Goal: Use online tool/utility: Utilize a website feature to perform a specific function

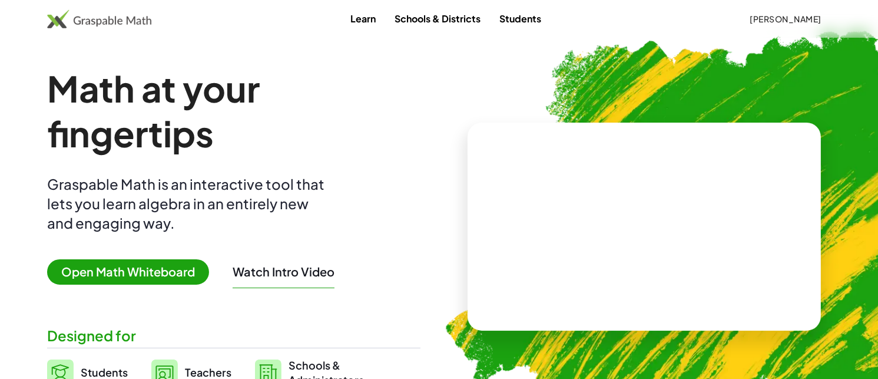
click at [149, 270] on span "Open Math Whiteboard" at bounding box center [128, 271] width 162 height 25
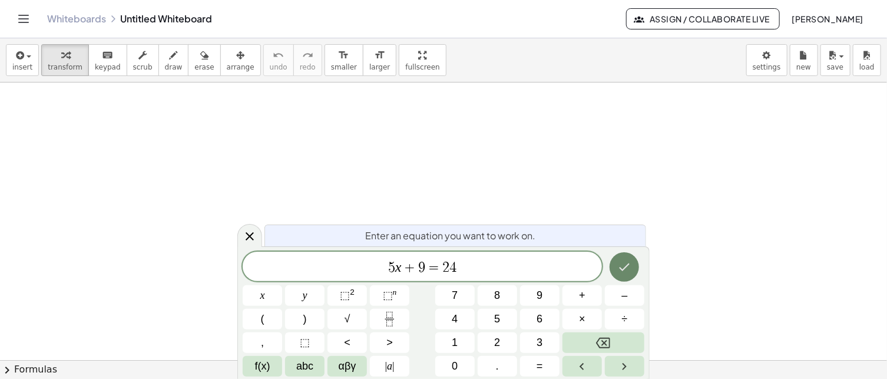
click at [624, 264] on icon "Done" at bounding box center [624, 267] width 14 height 14
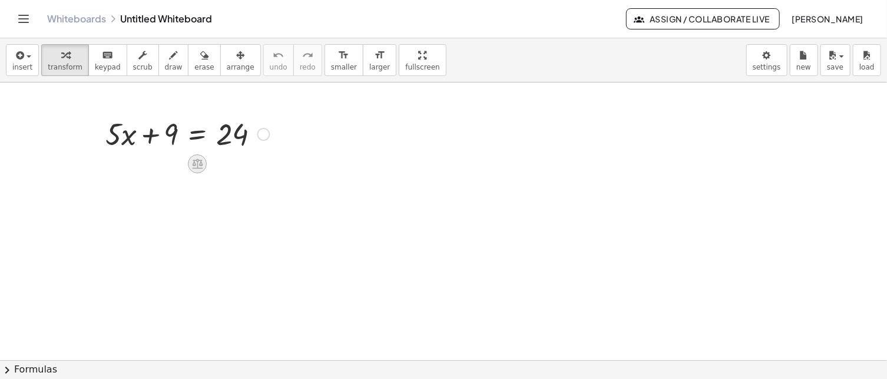
click at [196, 164] on icon at bounding box center [197, 164] width 11 height 10
click at [176, 165] on span "−" at bounding box center [173, 163] width 7 height 17
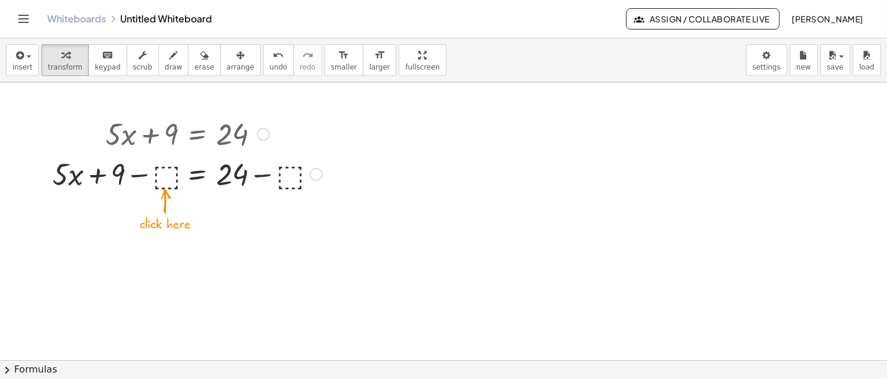
click at [161, 174] on div at bounding box center [188, 173] width 282 height 40
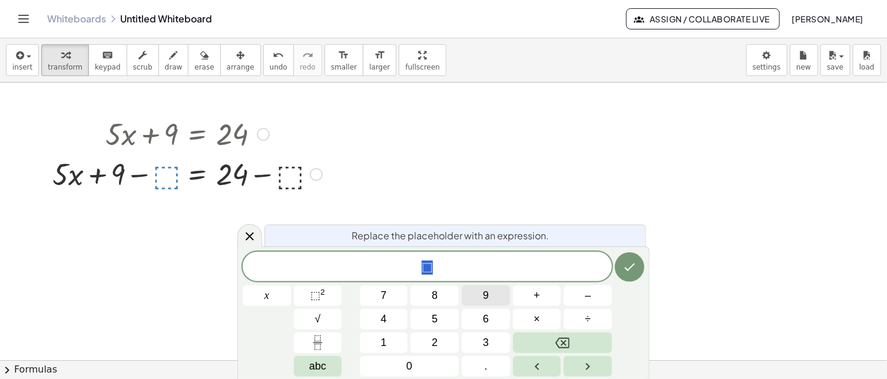
click at [475, 292] on button "9" at bounding box center [486, 295] width 48 height 21
click at [629, 261] on icon "Done" at bounding box center [630, 267] width 14 height 14
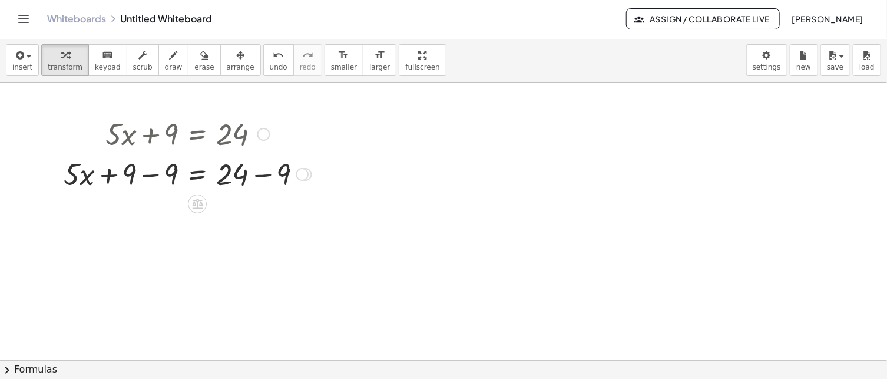
click at [254, 171] on div at bounding box center [188, 173] width 260 height 40
click at [197, 174] on div "+ · 5 · x + 9 = 24 − + − 9 9" at bounding box center [197, 174] width 0 height 0
click at [150, 174] on div at bounding box center [167, 173] width 218 height 40
click at [197, 207] on icon at bounding box center [197, 204] width 11 height 10
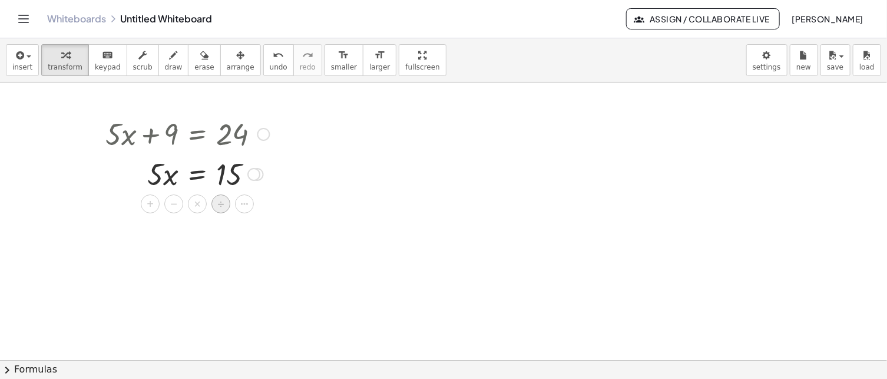
click at [218, 208] on span "÷" at bounding box center [221, 204] width 6 height 17
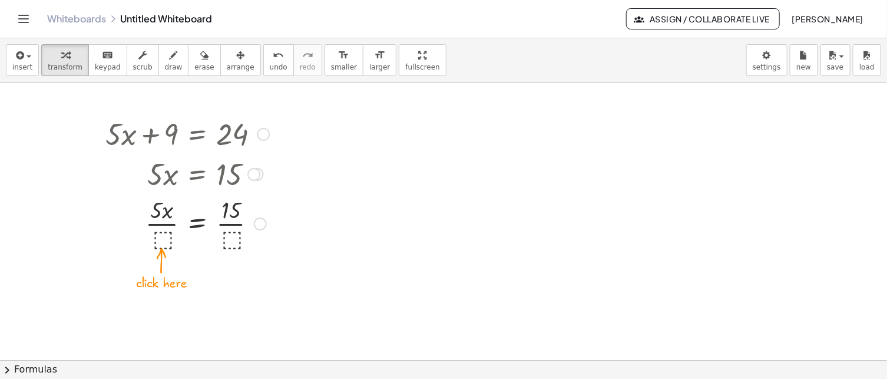
click at [163, 236] on div at bounding box center [188, 222] width 176 height 59
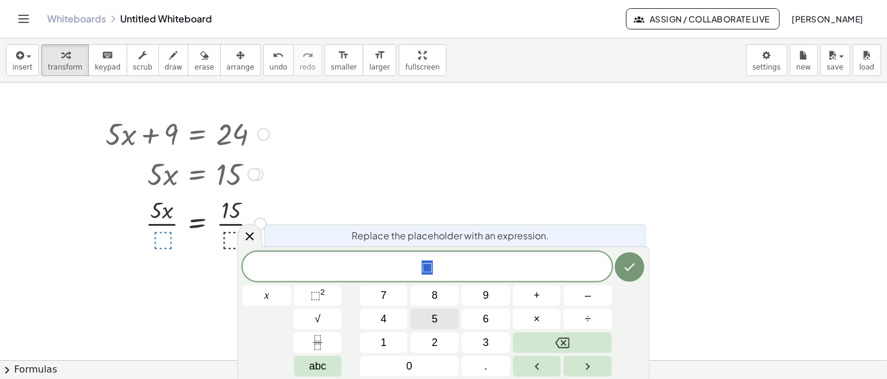
click at [438, 322] on button "5" at bounding box center [434, 319] width 48 height 21
click at [637, 265] on button "Done" at bounding box center [629, 266] width 29 height 29
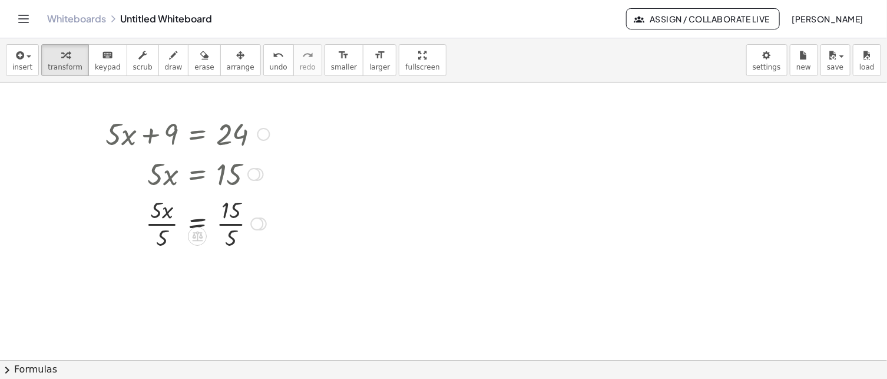
click at [230, 221] on div at bounding box center [188, 222] width 176 height 59
click at [158, 277] on div at bounding box center [188, 281] width 176 height 59
click at [158, 277] on div at bounding box center [188, 281] width 176 height 39
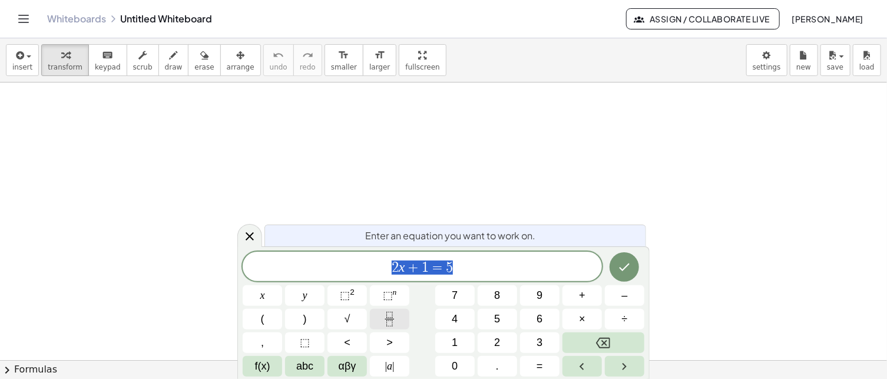
click at [395, 319] on icon "Fraction" at bounding box center [389, 319] width 15 height 15
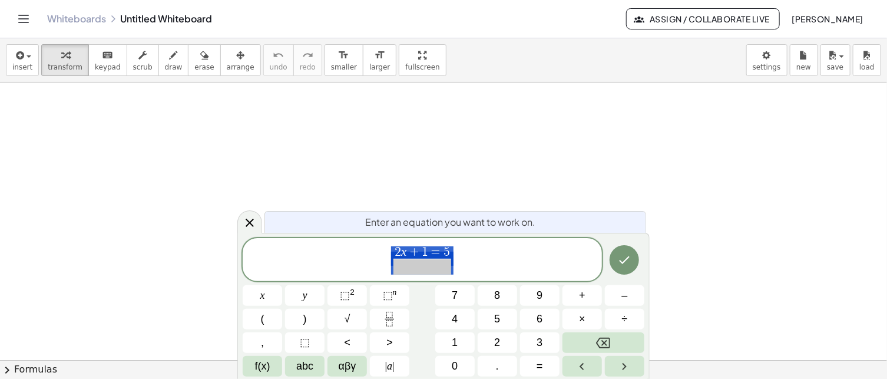
drag, startPoint x: 499, startPoint y: 256, endPoint x: 325, endPoint y: 254, distance: 174.3
click at [325, 254] on span "2 x + 1 = 5 ​" at bounding box center [422, 260] width 359 height 31
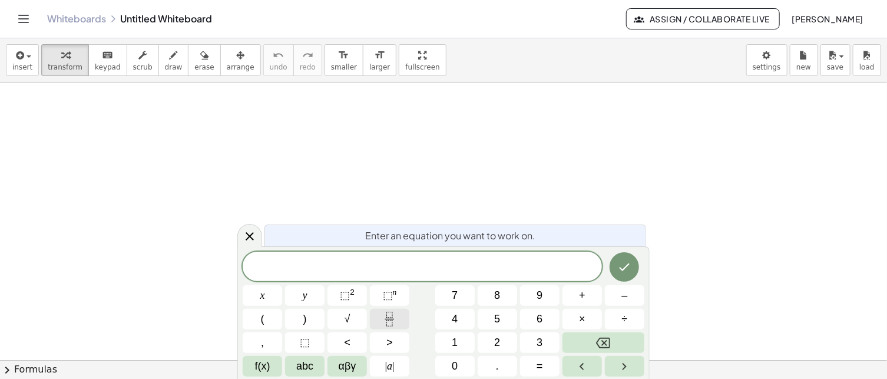
click at [393, 317] on icon "Fraction" at bounding box center [389, 319] width 15 height 15
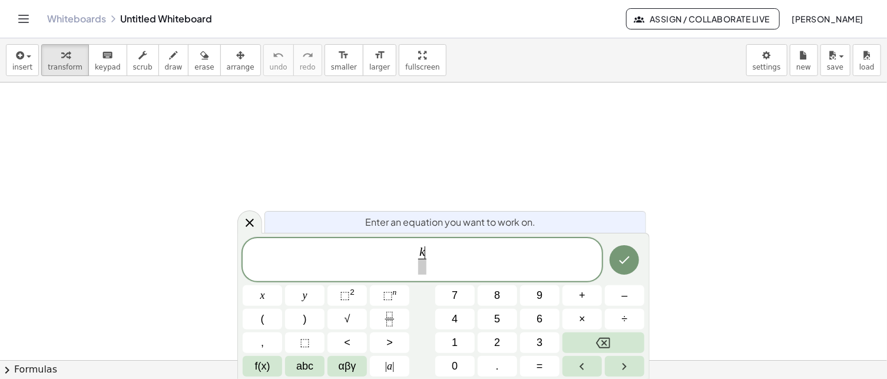
click at [427, 270] on span "k ​ ​" at bounding box center [423, 260] width 14 height 29
click at [490, 288] on button "8" at bounding box center [497, 295] width 39 height 21
click at [448, 259] on span "k 8 ​ ​" at bounding box center [422, 260] width 359 height 31
click at [629, 266] on icon "Done" at bounding box center [624, 260] width 14 height 14
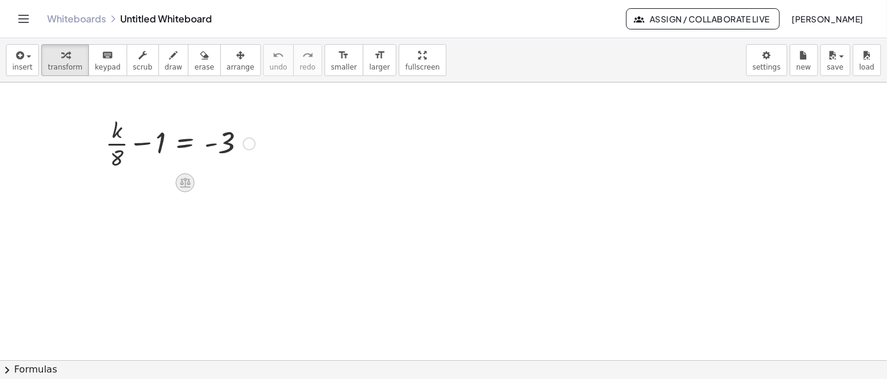
click at [183, 180] on icon at bounding box center [185, 182] width 12 height 12
click at [140, 183] on span "+" at bounding box center [137, 182] width 7 height 17
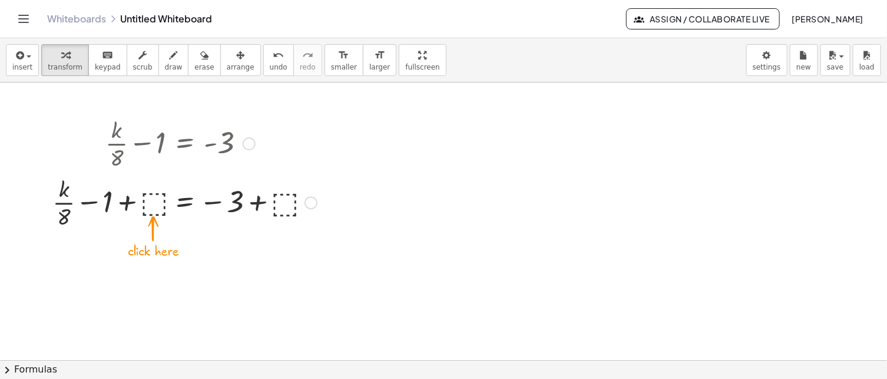
click at [157, 200] on div at bounding box center [185, 201] width 276 height 59
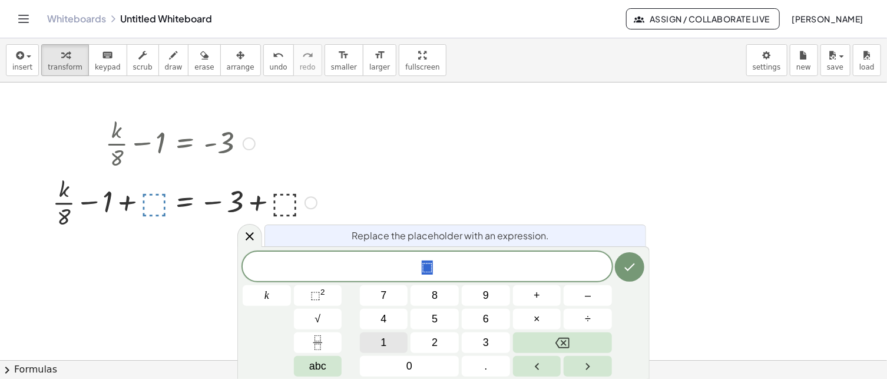
click at [385, 342] on span "1" at bounding box center [384, 343] width 6 height 16
click at [624, 267] on icon "Done" at bounding box center [630, 267] width 14 height 14
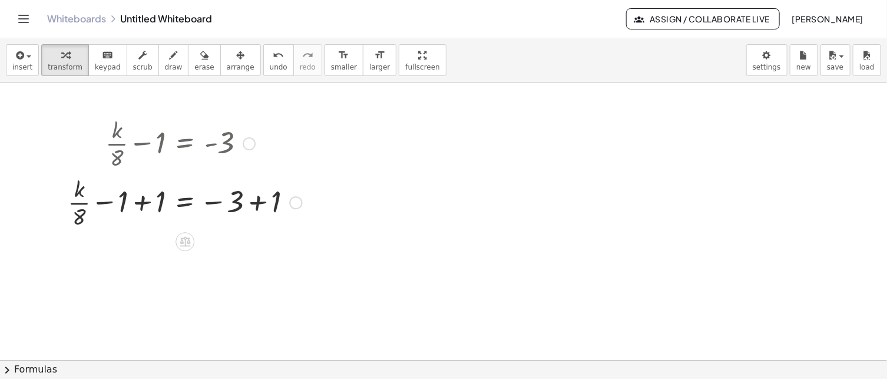
click at [260, 203] on div at bounding box center [185, 201] width 246 height 59
click at [260, 203] on div at bounding box center [161, 201] width 199 height 59
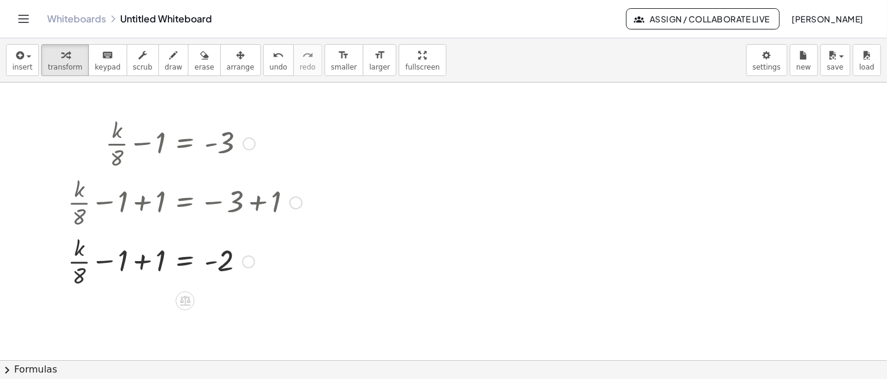
scroll to position [59, 0]
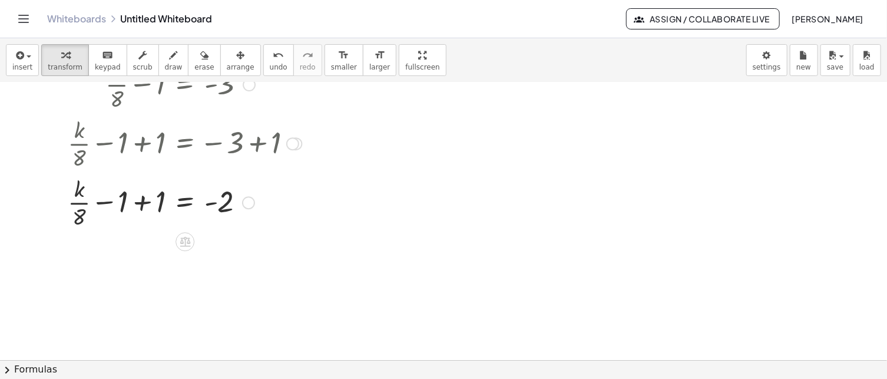
click at [144, 202] on div at bounding box center [185, 201] width 246 height 59
click at [189, 240] on icon at bounding box center [185, 242] width 11 height 10
click at [188, 243] on span "×" at bounding box center [184, 241] width 7 height 17
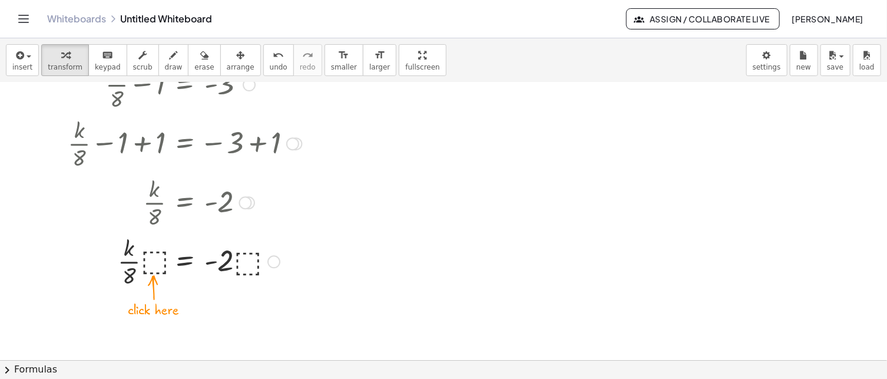
click at [155, 263] on div at bounding box center [185, 260] width 246 height 59
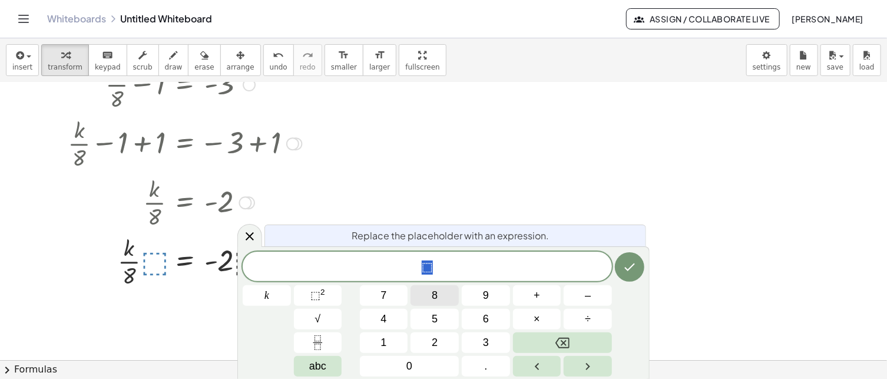
click at [436, 304] on button "8" at bounding box center [434, 295] width 48 height 21
click at [630, 272] on icon "Done" at bounding box center [630, 267] width 14 height 14
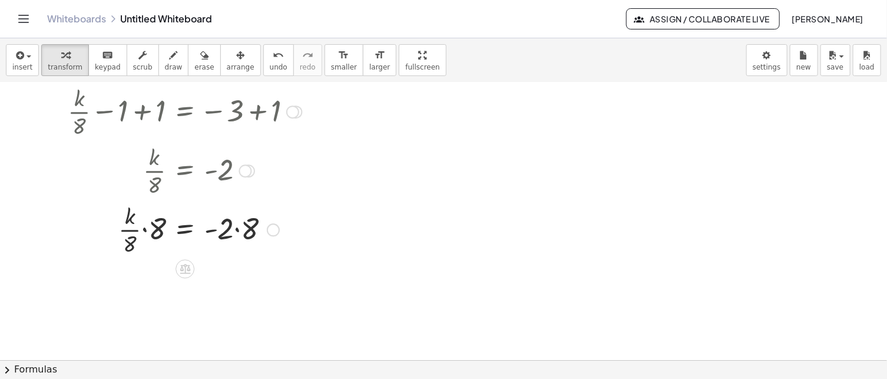
scroll to position [118, 0]
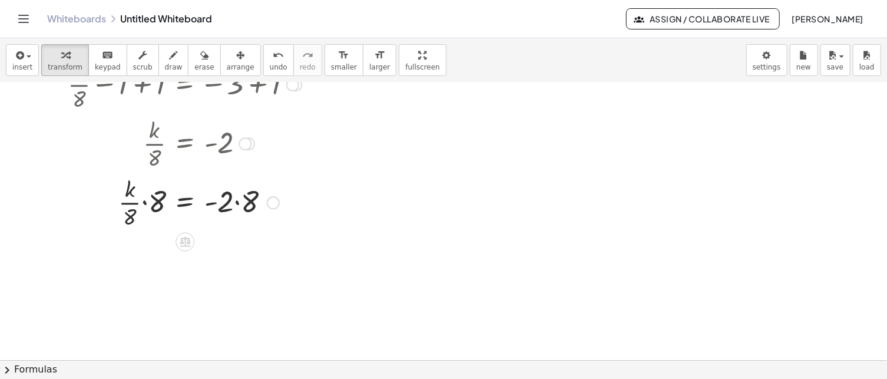
click at [238, 198] on div at bounding box center [185, 201] width 246 height 59
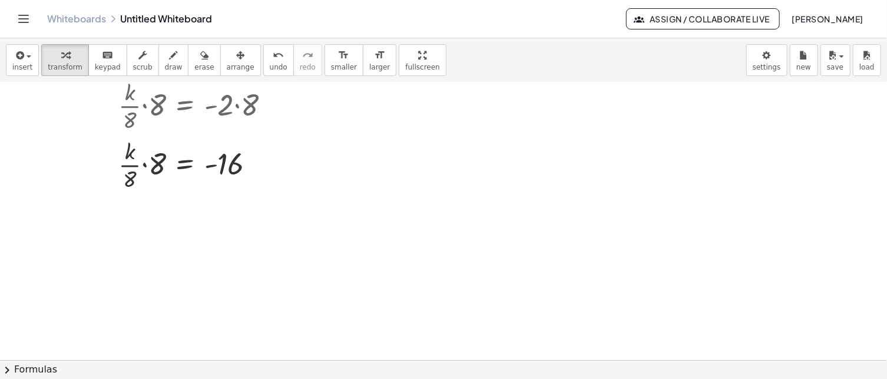
scroll to position [236, 0]
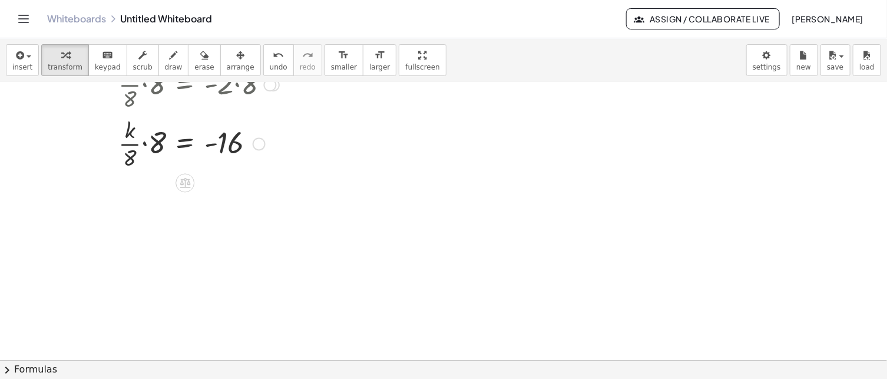
click at [157, 146] on div at bounding box center [185, 142] width 246 height 59
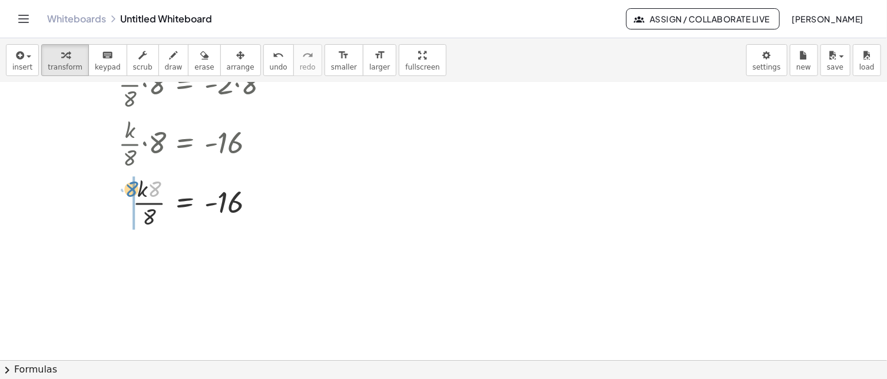
drag, startPoint x: 153, startPoint y: 187, endPoint x: 132, endPoint y: 186, distance: 21.2
click at [132, 186] on div at bounding box center [185, 201] width 246 height 59
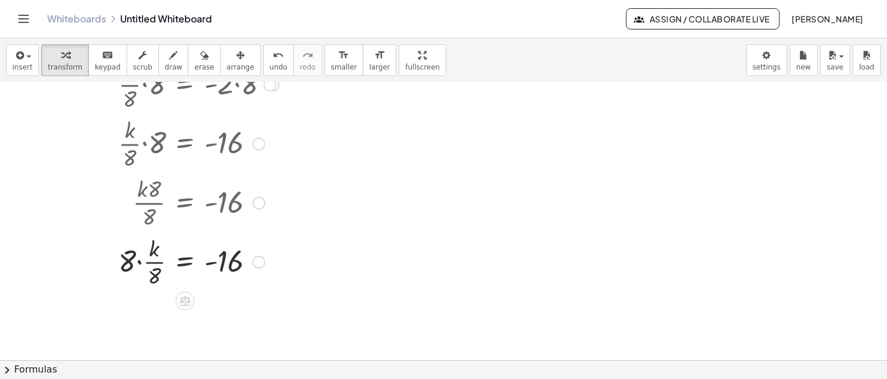
click at [132, 257] on div at bounding box center [185, 260] width 246 height 59
drag, startPoint x: 132, startPoint y: 255, endPoint x: 154, endPoint y: 247, distance: 23.3
click at [153, 246] on div at bounding box center [185, 260] width 246 height 59
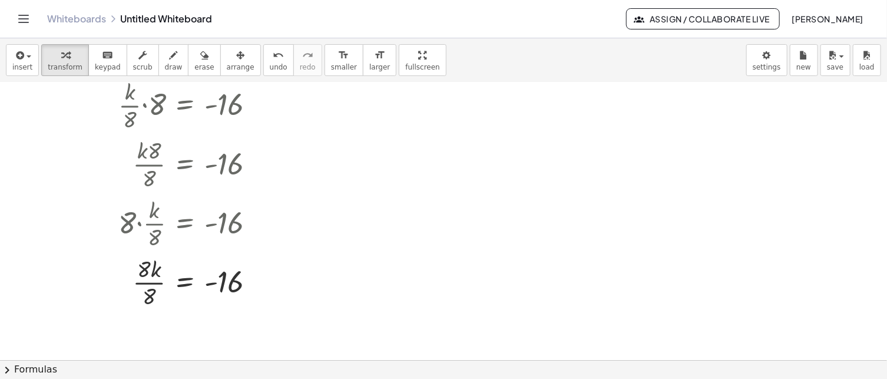
scroll to position [294, 0]
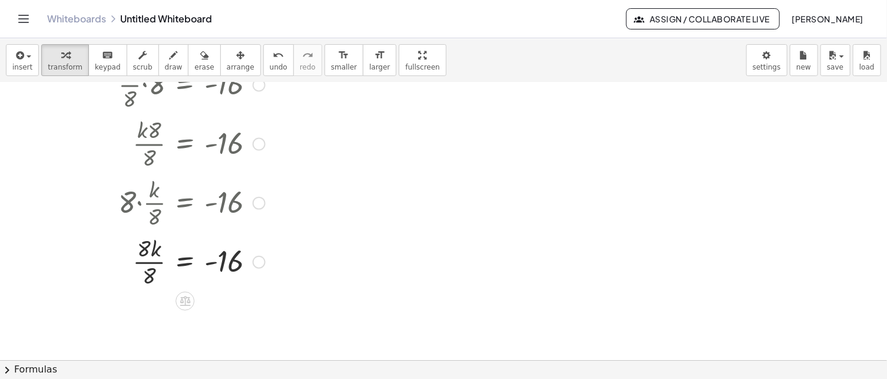
click at [150, 256] on div at bounding box center [185, 260] width 246 height 59
click at [150, 256] on div at bounding box center [185, 260] width 246 height 39
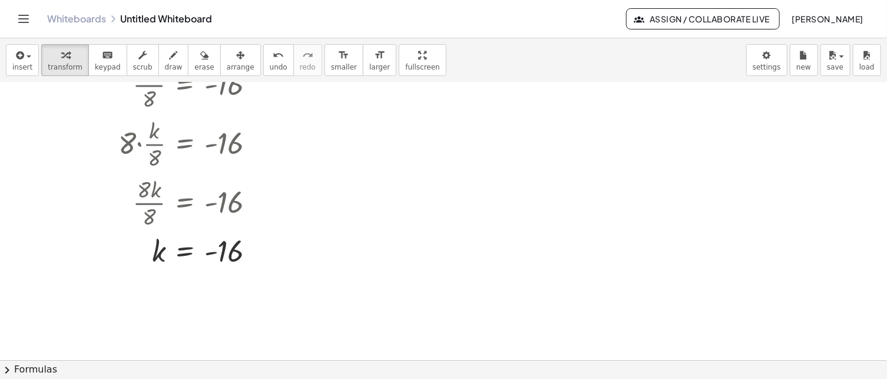
scroll to position [354, 0]
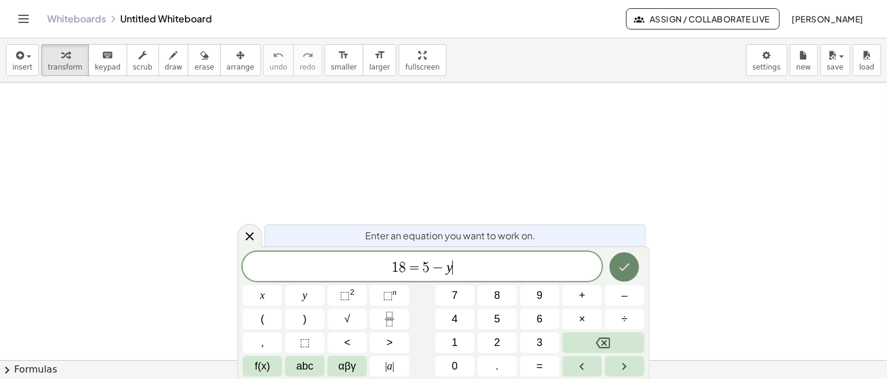
click at [630, 261] on icon "Done" at bounding box center [624, 267] width 14 height 14
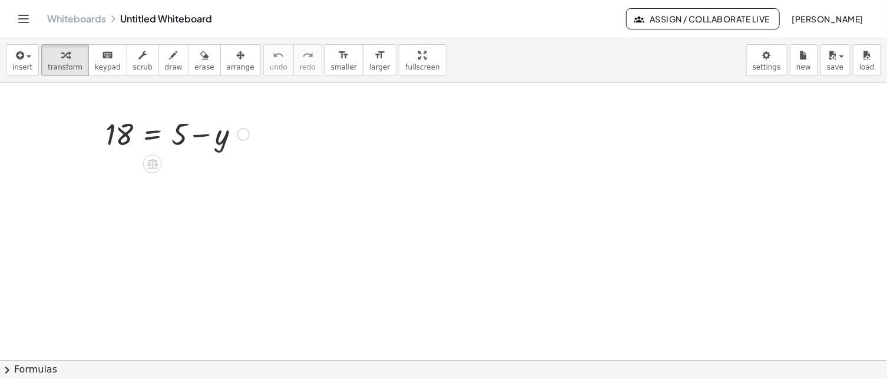
click at [217, 136] on div at bounding box center [177, 133] width 155 height 40
click at [158, 164] on icon at bounding box center [152, 164] width 11 height 10
click at [132, 167] on div "−" at bounding box center [129, 163] width 19 height 19
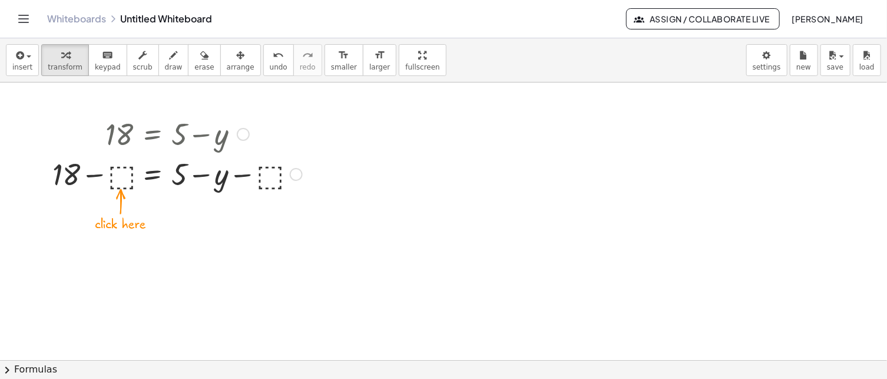
click at [266, 174] on div at bounding box center [177, 173] width 261 height 40
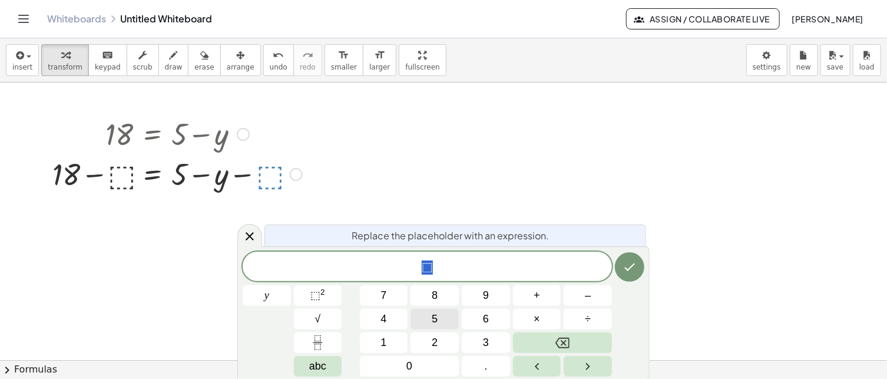
click at [448, 319] on button "5" at bounding box center [434, 319] width 48 height 21
click at [631, 270] on icon "Done" at bounding box center [630, 267] width 14 height 14
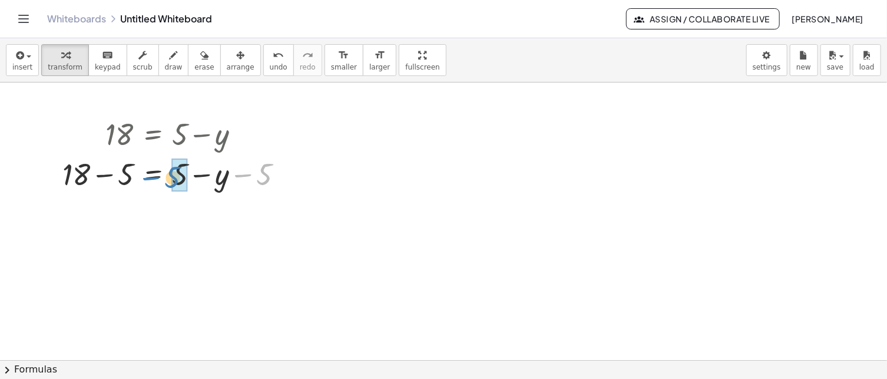
drag, startPoint x: 261, startPoint y: 176, endPoint x: 170, endPoint y: 178, distance: 91.9
click at [170, 178] on div at bounding box center [178, 173] width 242 height 40
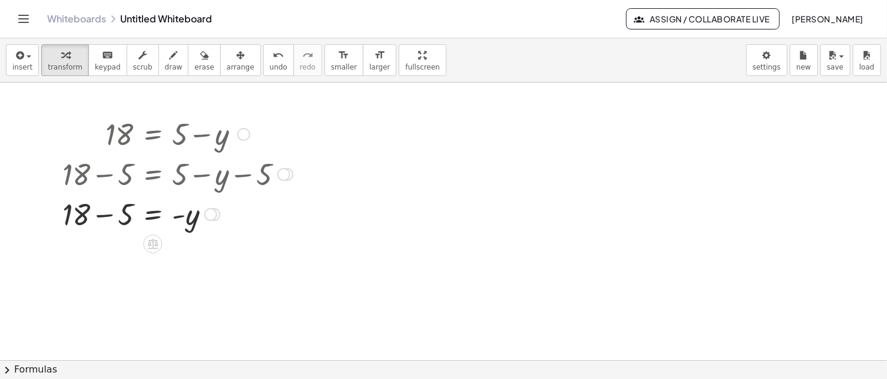
click at [105, 211] on div at bounding box center [178, 213] width 242 height 40
click at [105, 211] on div at bounding box center [178, 213] width 242 height 39
click at [153, 281] on icon at bounding box center [153, 282] width 11 height 10
click at [176, 284] on span "÷" at bounding box center [176, 282] width 6 height 17
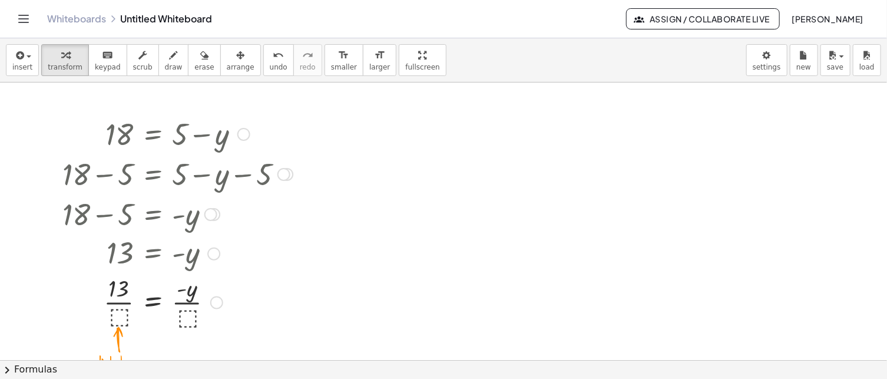
click at [188, 314] on div at bounding box center [178, 301] width 242 height 59
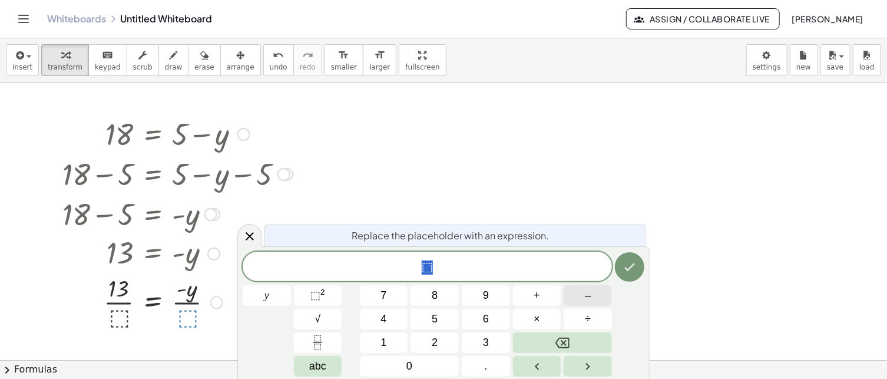
click at [588, 301] on span "–" at bounding box center [588, 295] width 6 height 16
click at [385, 339] on span "1" at bounding box center [384, 343] width 6 height 16
click at [637, 268] on button "Done" at bounding box center [629, 266] width 29 height 29
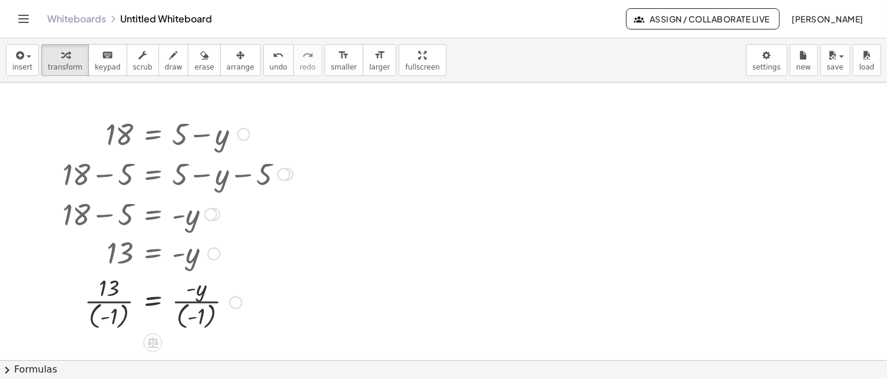
click at [109, 295] on div at bounding box center [178, 300] width 242 height 61
click at [111, 302] on div at bounding box center [178, 300] width 242 height 61
click at [111, 301] on div at bounding box center [178, 300] width 242 height 61
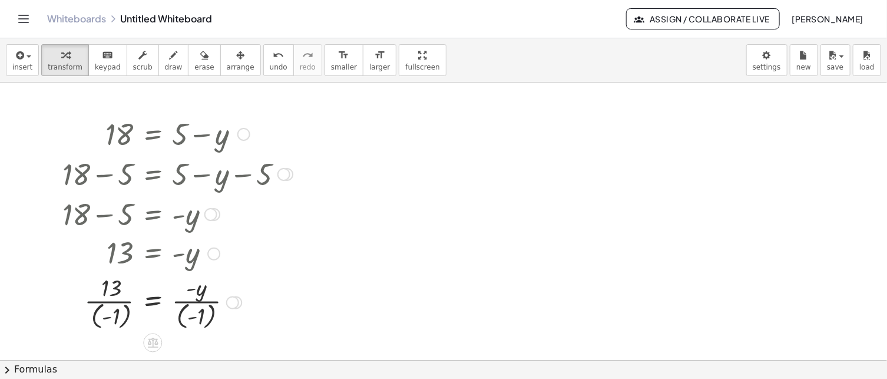
click at [112, 301] on div at bounding box center [178, 300] width 242 height 61
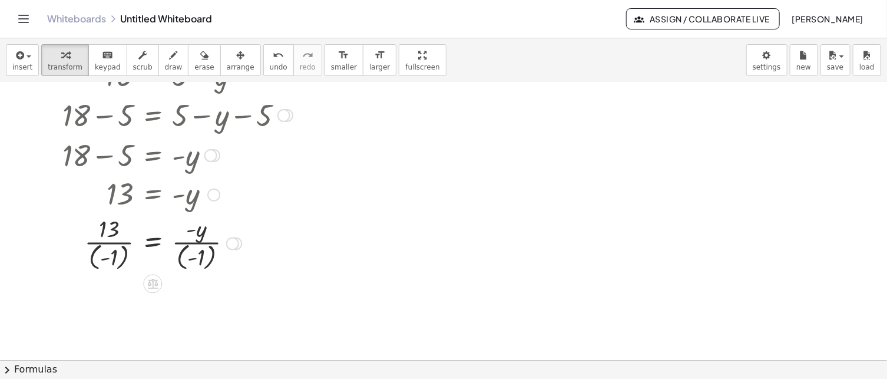
click at [107, 229] on div at bounding box center [178, 241] width 242 height 61
click at [193, 243] on div at bounding box center [178, 241] width 242 height 61
click at [198, 235] on div at bounding box center [178, 241] width 242 height 61
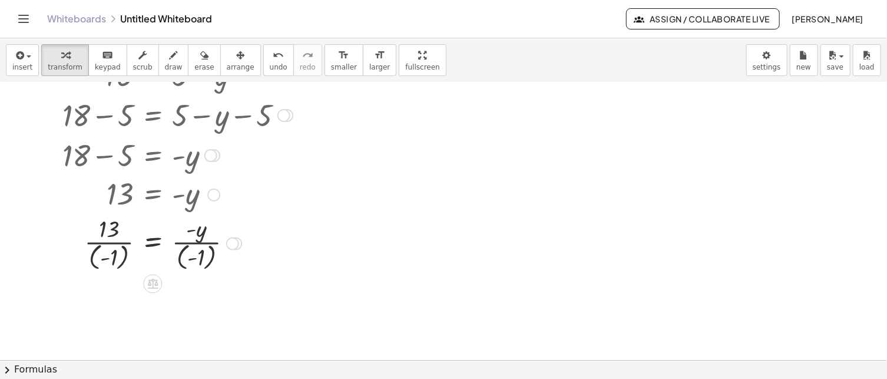
click at [198, 235] on div at bounding box center [178, 241] width 242 height 61
click at [200, 236] on div at bounding box center [178, 241] width 242 height 61
click at [198, 254] on div at bounding box center [178, 241] width 242 height 61
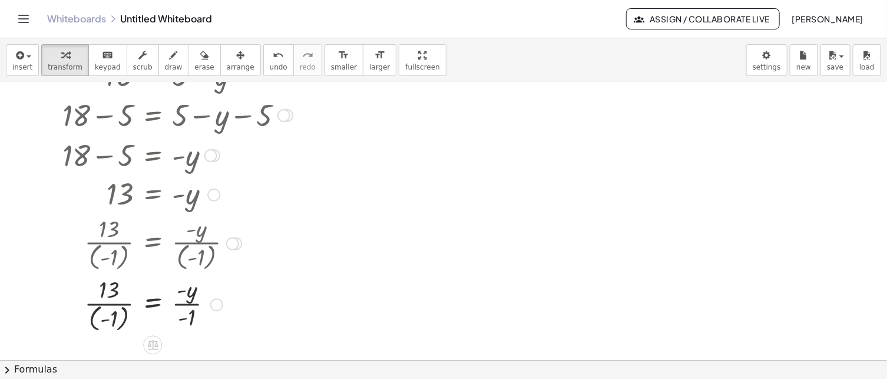
click at [186, 303] on div at bounding box center [178, 303] width 242 height 61
click at [187, 298] on div at bounding box center [178, 303] width 242 height 61
click at [188, 298] on div at bounding box center [178, 303] width 242 height 61
click at [123, 304] on div at bounding box center [178, 303] width 242 height 61
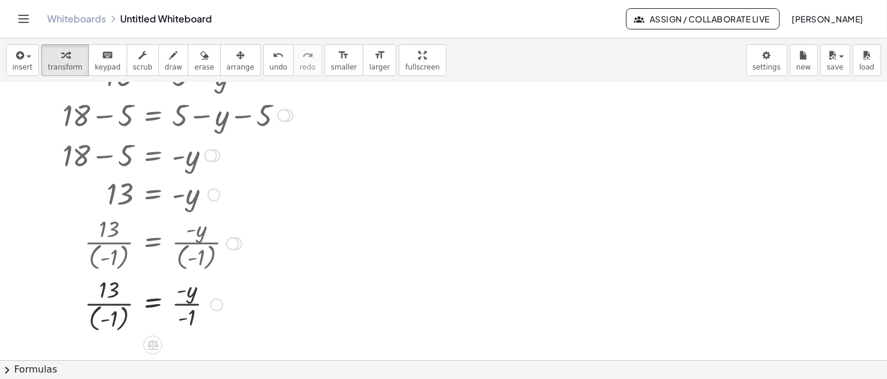
click at [113, 305] on div at bounding box center [178, 303] width 242 height 61
click at [117, 322] on div at bounding box center [178, 303] width 242 height 61
click at [117, 322] on div at bounding box center [178, 303] width 242 height 59
click at [118, 306] on div at bounding box center [178, 303] width 242 height 59
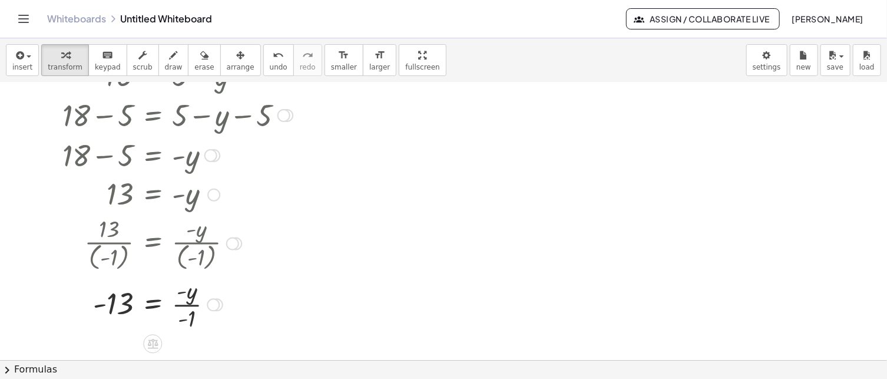
click at [183, 319] on div at bounding box center [178, 303] width 242 height 59
click at [187, 301] on div at bounding box center [178, 303] width 242 height 59
click at [187, 317] on div at bounding box center [178, 303] width 242 height 59
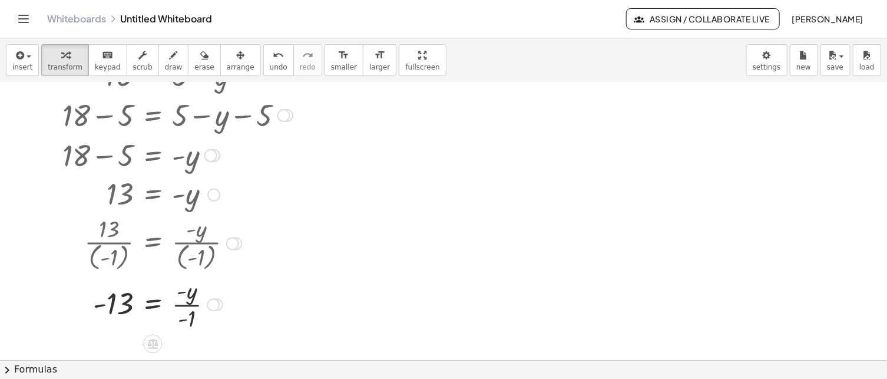
click at [187, 317] on div at bounding box center [178, 303] width 242 height 59
click at [175, 322] on div at bounding box center [178, 303] width 242 height 59
click at [197, 320] on div at bounding box center [178, 303] width 242 height 59
click at [196, 320] on div at bounding box center [178, 303] width 242 height 59
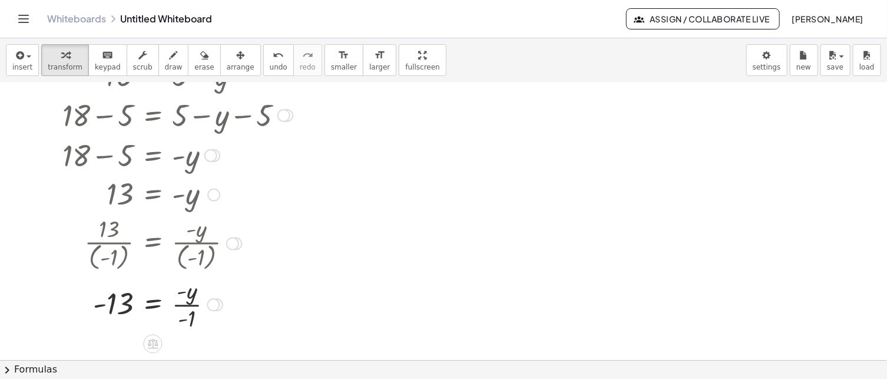
click at [190, 317] on div at bounding box center [178, 303] width 242 height 59
click at [185, 304] on div at bounding box center [178, 303] width 242 height 59
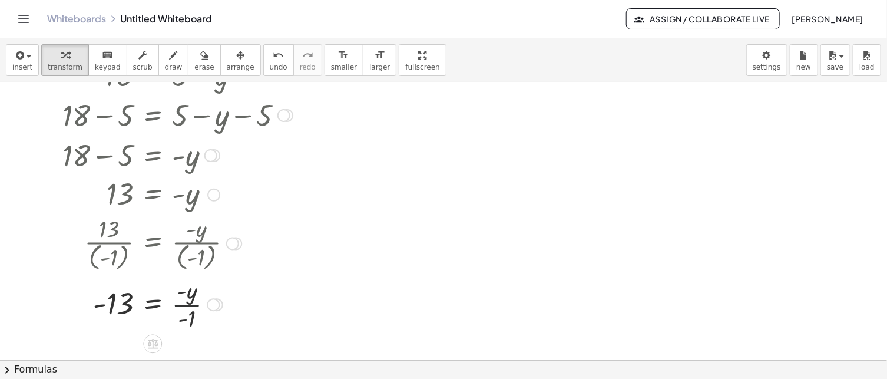
click at [185, 304] on div at bounding box center [178, 303] width 242 height 59
click at [187, 315] on div at bounding box center [178, 303] width 242 height 59
click at [178, 301] on div at bounding box center [178, 303] width 242 height 59
click at [177, 300] on div at bounding box center [178, 303] width 242 height 59
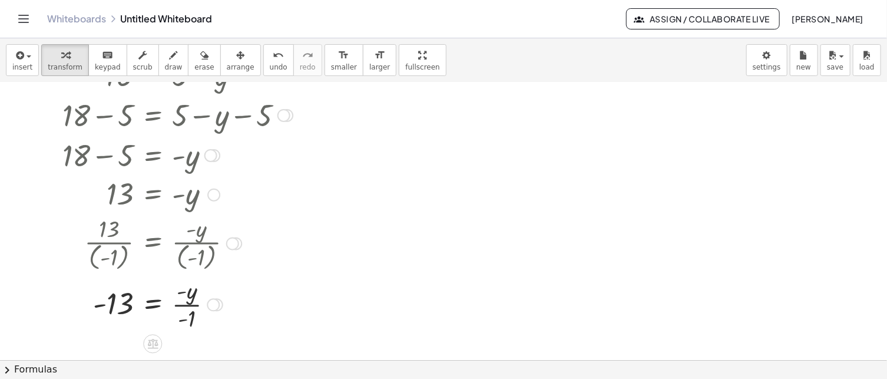
click at [191, 316] on div at bounding box center [178, 303] width 242 height 59
click at [196, 300] on div at bounding box center [178, 303] width 242 height 59
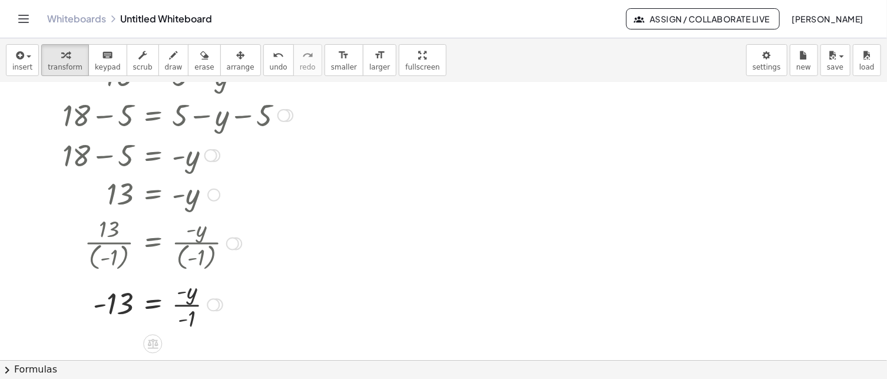
click at [167, 295] on div at bounding box center [178, 303] width 242 height 59
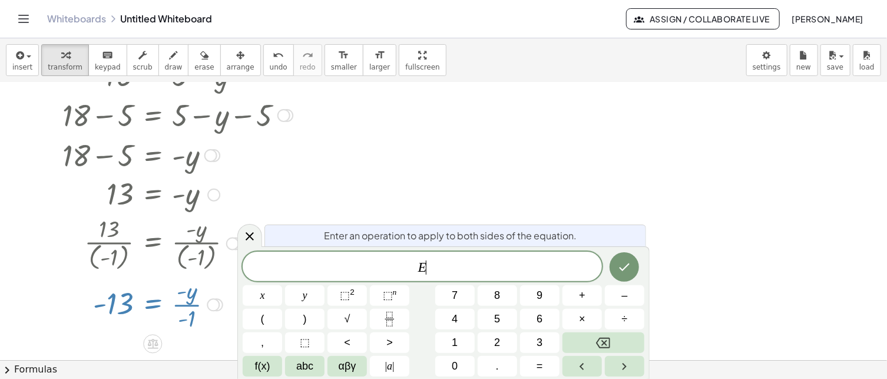
click at [167, 295] on div at bounding box center [178, 303] width 242 height 59
click at [487, 186] on div at bounding box center [443, 340] width 887 height 633
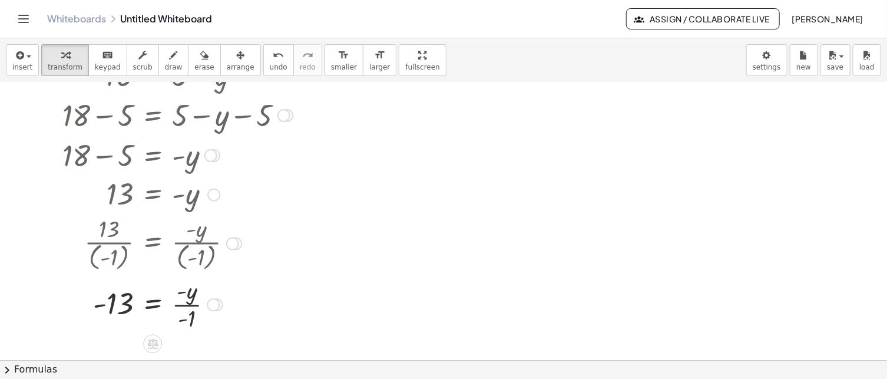
click at [178, 293] on div at bounding box center [178, 303] width 242 height 59
click at [182, 299] on div at bounding box center [178, 303] width 242 height 59
click at [187, 309] on div at bounding box center [178, 303] width 242 height 59
click at [189, 314] on div at bounding box center [178, 303] width 242 height 59
click at [186, 299] on div at bounding box center [178, 303] width 242 height 59
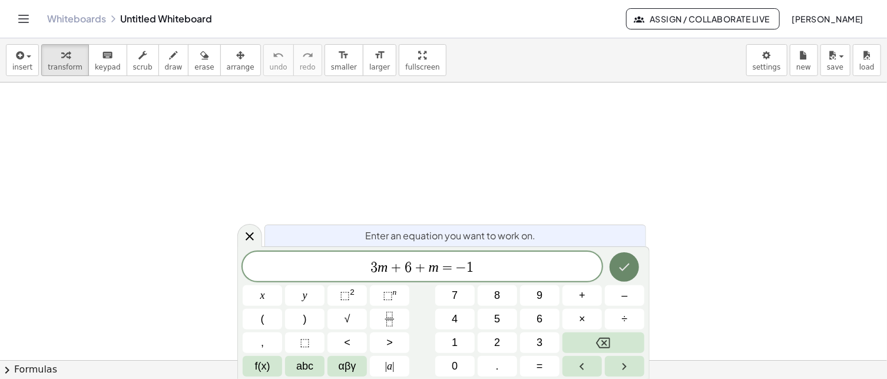
click at [626, 268] on icon "Done" at bounding box center [624, 267] width 14 height 14
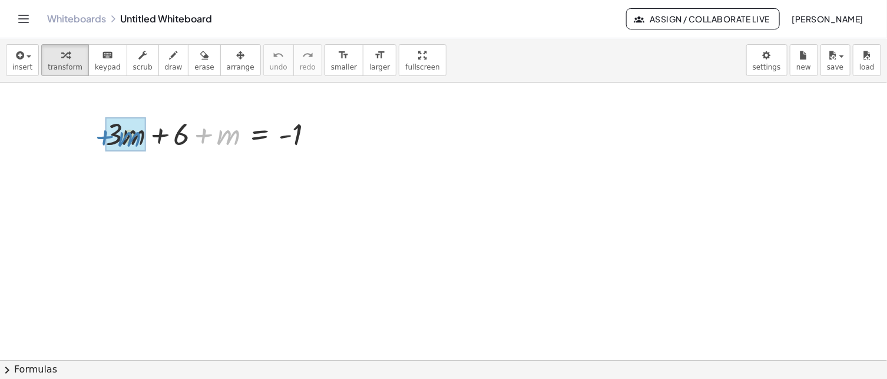
drag, startPoint x: 229, startPoint y: 137, endPoint x: 130, endPoint y: 138, distance: 98.9
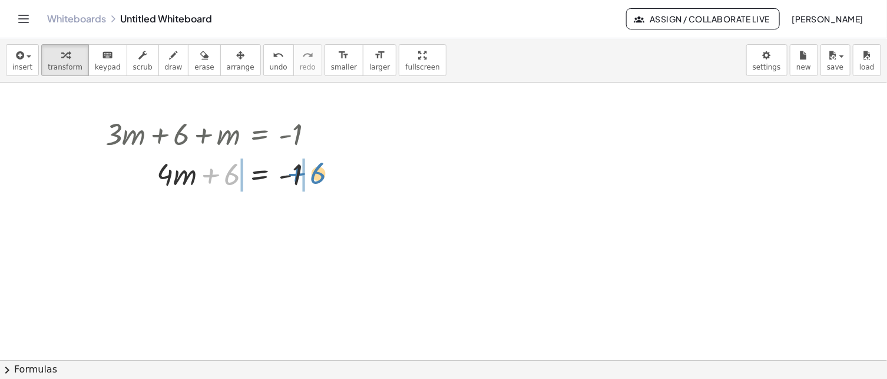
drag, startPoint x: 226, startPoint y: 174, endPoint x: 312, endPoint y: 173, distance: 86.0
click at [312, 173] on div at bounding box center [214, 173] width 229 height 40
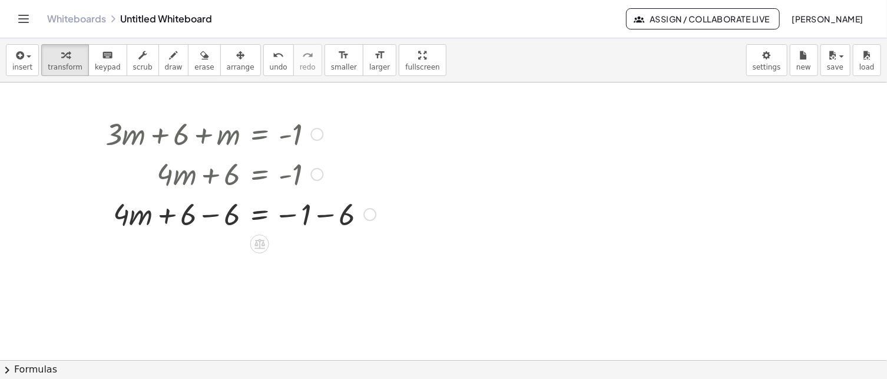
click at [327, 214] on div at bounding box center [241, 213] width 282 height 40
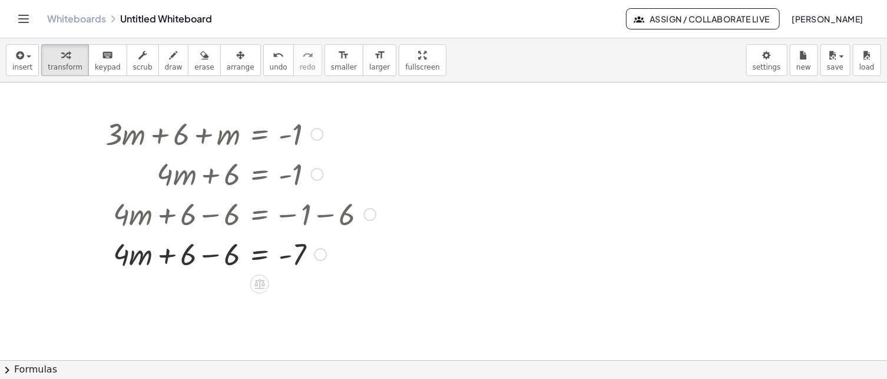
click at [211, 256] on div at bounding box center [241, 253] width 282 height 40
click at [255, 283] on icon at bounding box center [259, 284] width 11 height 10
click at [279, 283] on div "÷" at bounding box center [283, 283] width 19 height 19
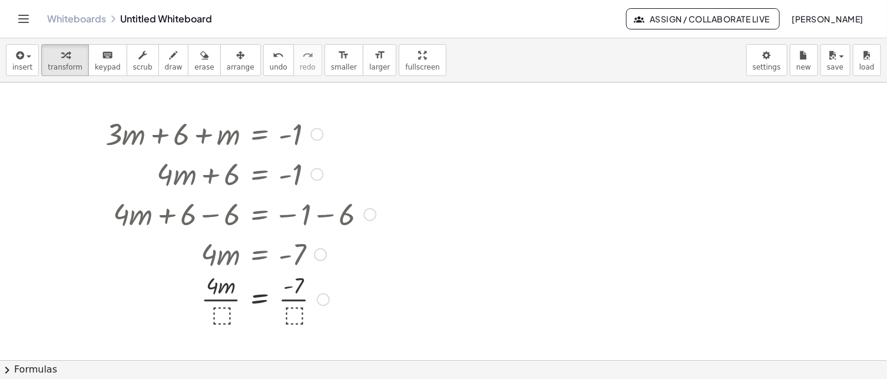
click at [220, 270] on div at bounding box center [239, 253] width 280 height 40
click at [226, 322] on div at bounding box center [241, 302] width 282 height 59
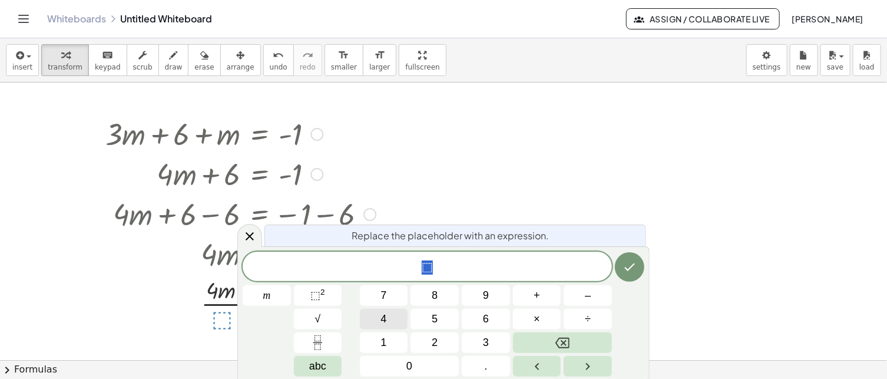
click at [389, 318] on button "4" at bounding box center [384, 319] width 48 height 21
click at [631, 264] on icon "Done" at bounding box center [630, 267] width 14 height 14
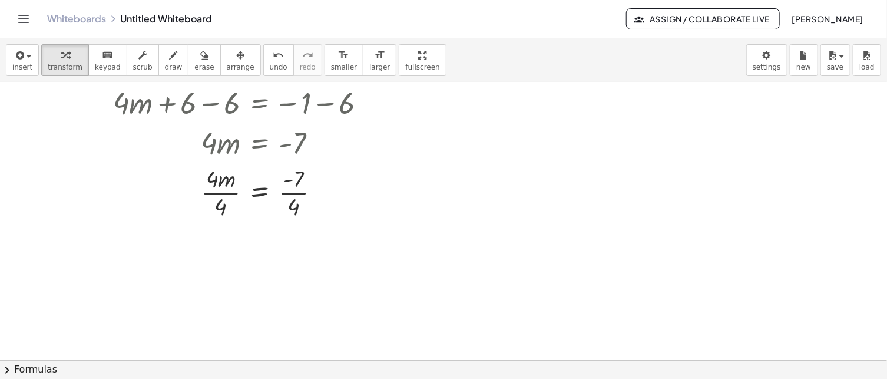
scroll to position [118, 0]
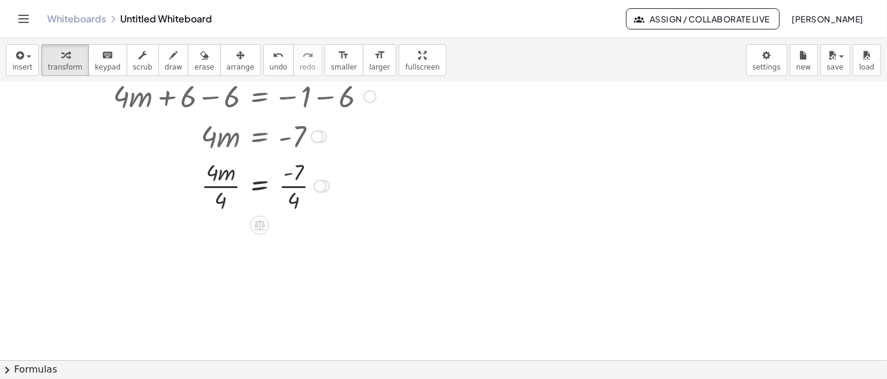
click at [220, 185] on div at bounding box center [241, 184] width 282 height 59
click at [297, 242] on div at bounding box center [241, 243] width 282 height 59
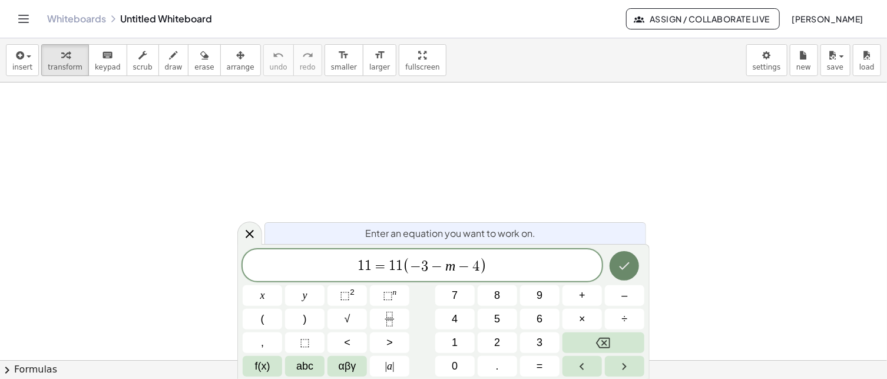
click at [627, 257] on button "Done" at bounding box center [624, 265] width 29 height 29
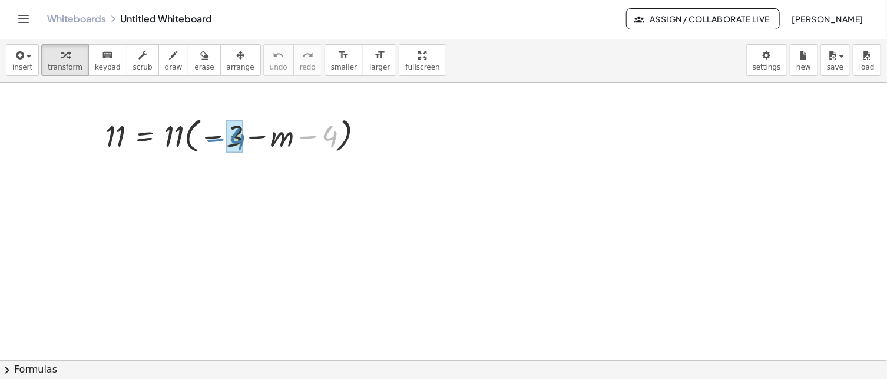
drag, startPoint x: 330, startPoint y: 137, endPoint x: 243, endPoint y: 148, distance: 88.0
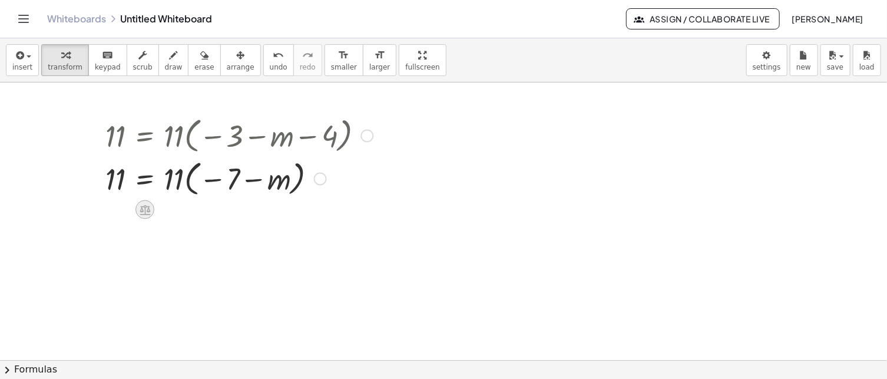
click at [150, 211] on icon at bounding box center [145, 210] width 11 height 10
click at [145, 212] on span "×" at bounding box center [144, 209] width 7 height 17
click at [270, 67] on span "undo" at bounding box center [279, 67] width 18 height 8
drag, startPoint x: 182, startPoint y: 171, endPoint x: 214, endPoint y: 170, distance: 32.4
click at [214, 170] on div at bounding box center [239, 177] width 279 height 43
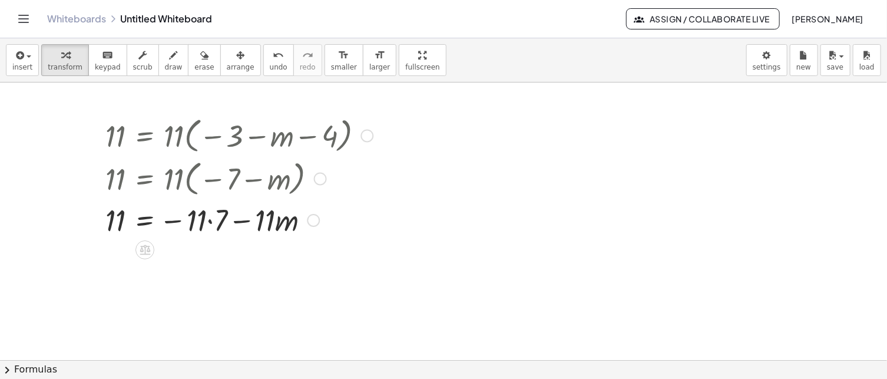
click at [206, 221] on div at bounding box center [239, 219] width 279 height 40
click at [212, 219] on div at bounding box center [239, 219] width 279 height 40
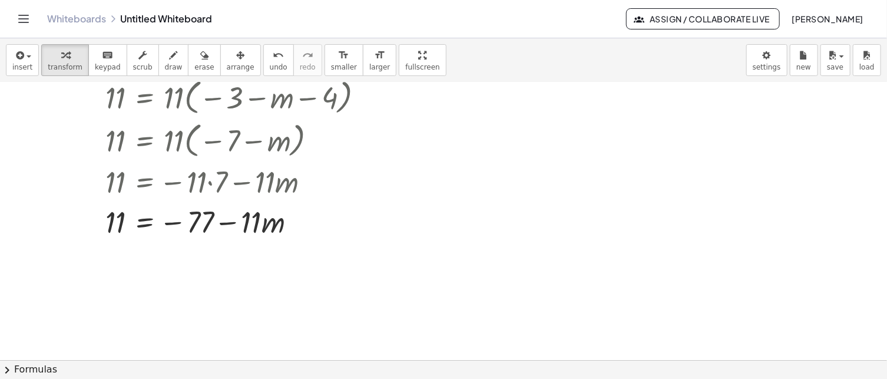
scroll to position [59, 0]
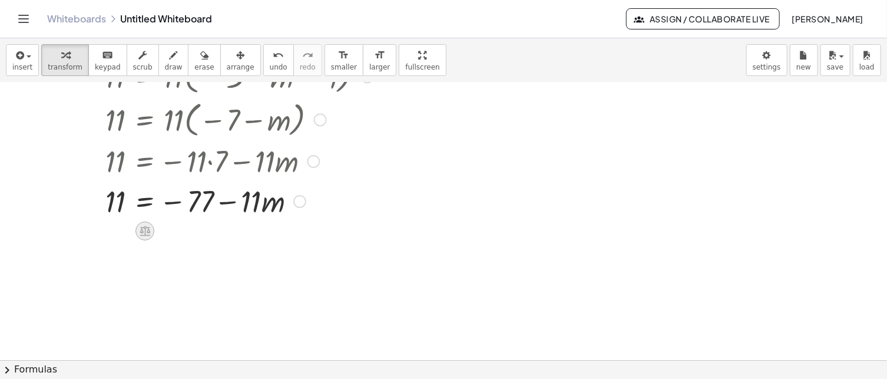
drag, startPoint x: 154, startPoint y: 224, endPoint x: 147, endPoint y: 233, distance: 11.7
click at [147, 233] on icon at bounding box center [145, 231] width 11 height 10
click at [265, 241] on div at bounding box center [443, 340] width 887 height 633
drag, startPoint x: 204, startPoint y: 206, endPoint x: 111, endPoint y: 204, distance: 92.5
click at [111, 204] on div at bounding box center [239, 200] width 279 height 40
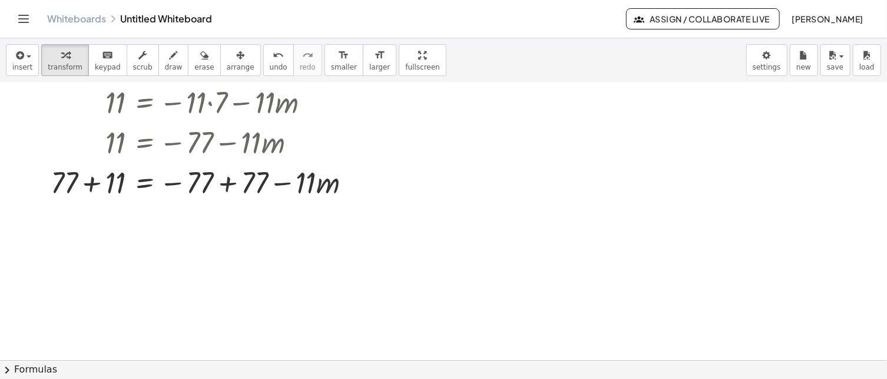
scroll to position [177, 0]
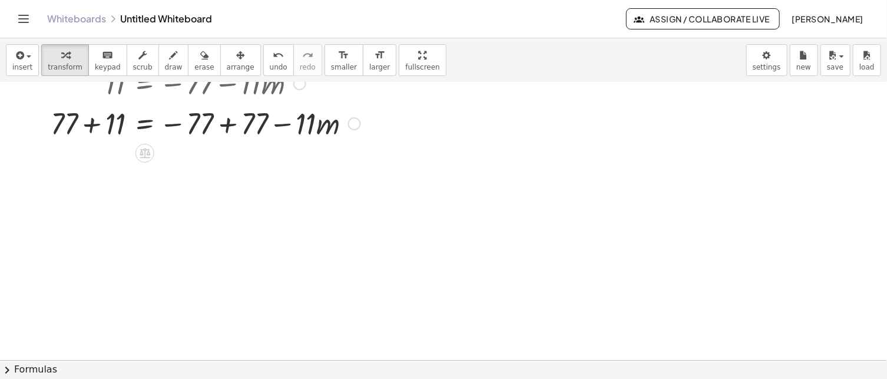
click at [230, 123] on div at bounding box center [212, 122] width 334 height 40
click at [230, 123] on div at bounding box center [236, 123] width 13 height 13
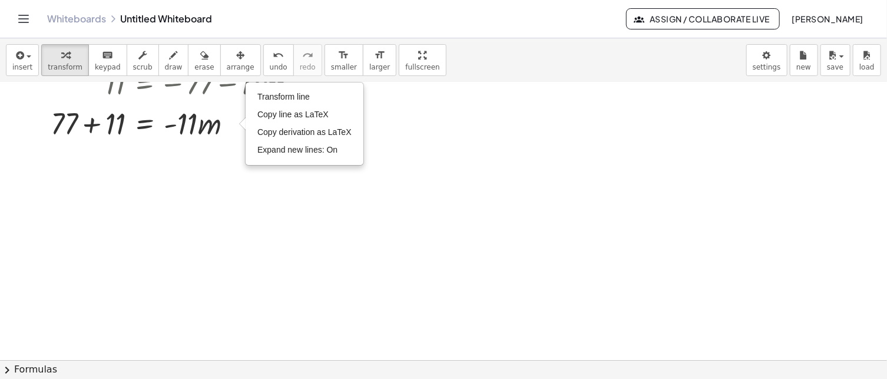
click at [572, 196] on div at bounding box center [443, 222] width 887 height 633
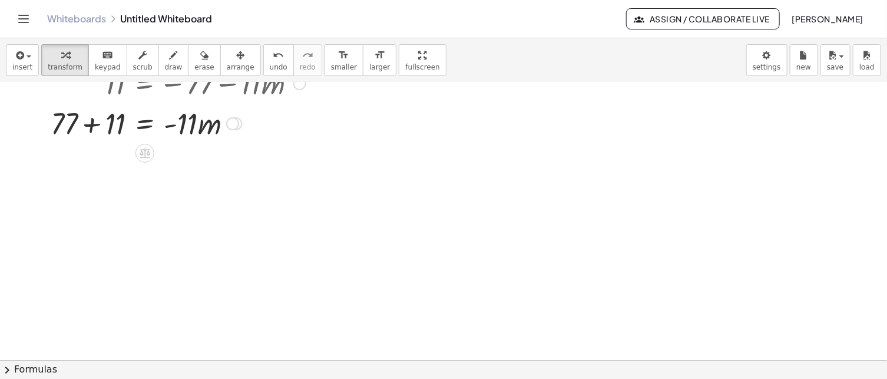
click at [94, 126] on div at bounding box center [212, 122] width 334 height 40
click at [94, 126] on div at bounding box center [232, 122] width 294 height 40
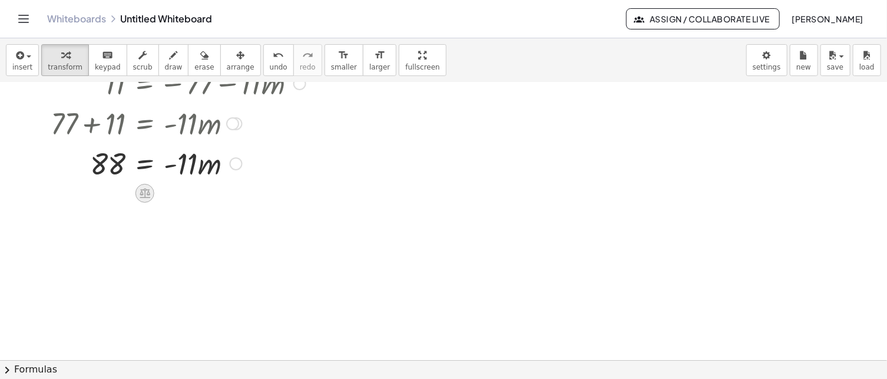
click at [149, 192] on icon at bounding box center [145, 193] width 11 height 10
click at [167, 196] on span "÷" at bounding box center [168, 193] width 6 height 17
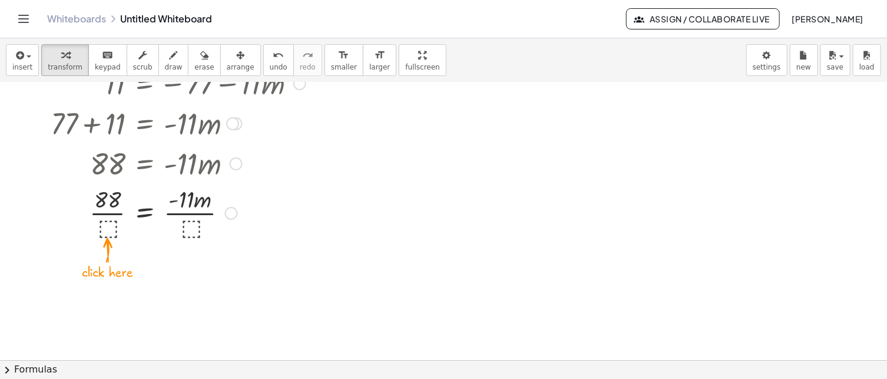
click at [186, 228] on div at bounding box center [212, 212] width 334 height 59
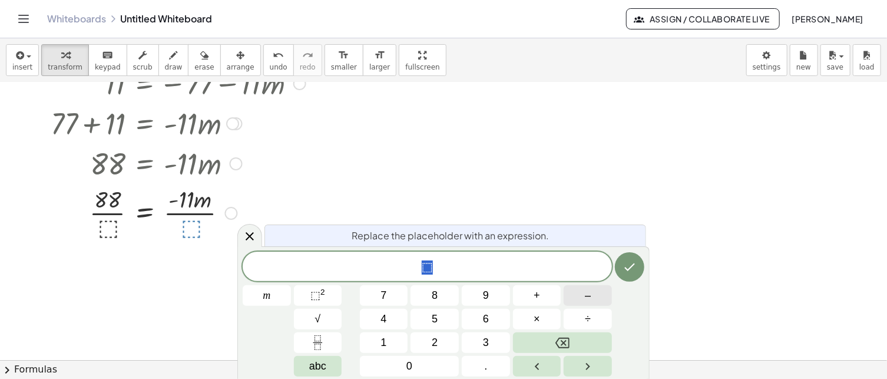
click at [581, 294] on button "–" at bounding box center [588, 295] width 48 height 21
click at [364, 336] on button "1" at bounding box center [384, 342] width 48 height 21
click at [625, 272] on icon "Done" at bounding box center [630, 267] width 14 height 14
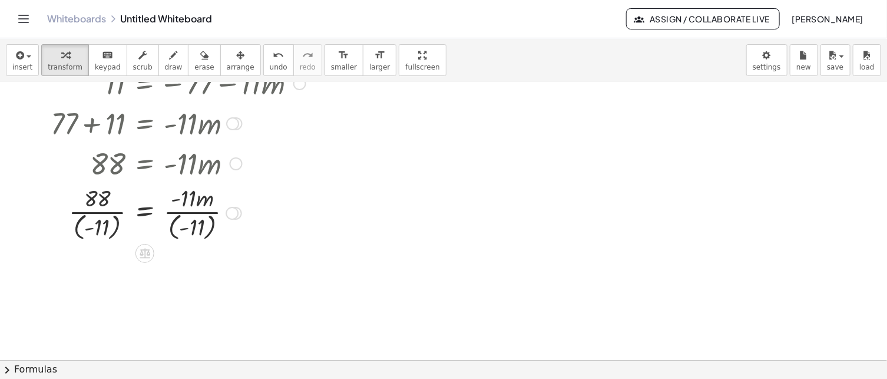
click at [196, 206] on div at bounding box center [212, 211] width 334 height 61
click at [194, 213] on div at bounding box center [212, 211] width 334 height 61
click at [193, 221] on div at bounding box center [212, 211] width 334 height 61
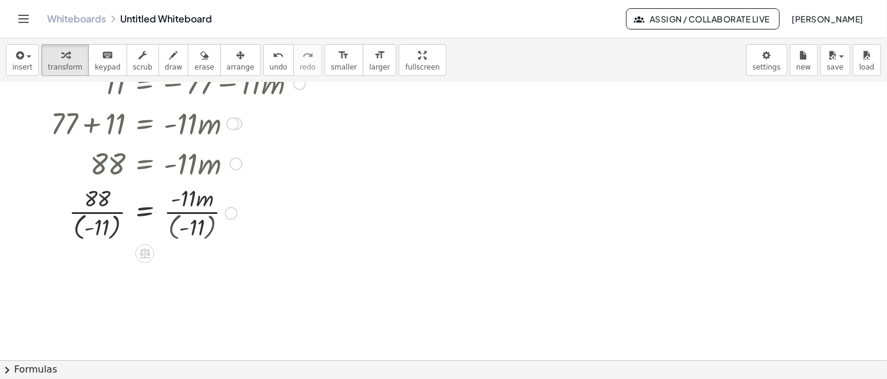
click at [193, 221] on div at bounding box center [212, 211] width 334 height 61
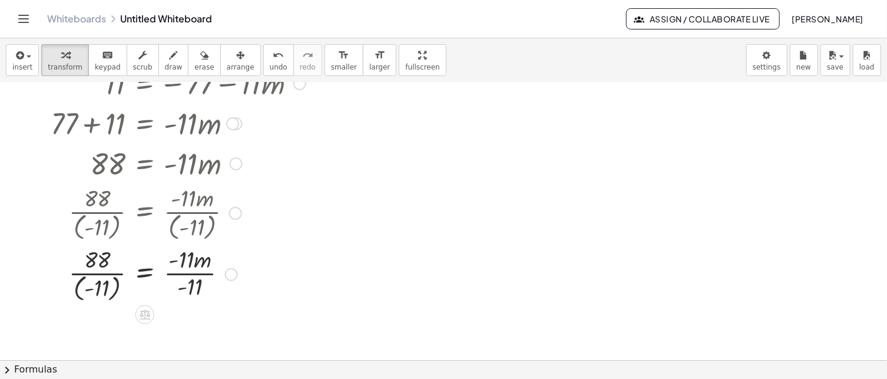
click at [191, 277] on div at bounding box center [212, 273] width 334 height 61
click at [94, 266] on div at bounding box center [212, 273] width 334 height 61
click at [101, 281] on div at bounding box center [212, 273] width 334 height 61
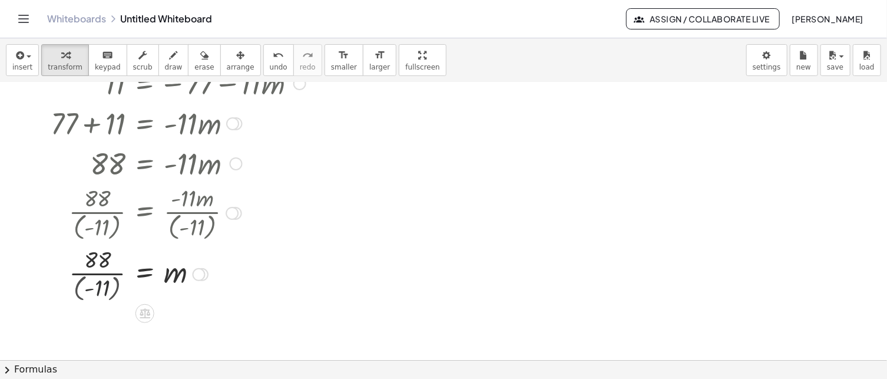
click at [101, 281] on div at bounding box center [212, 273] width 334 height 59
click at [108, 268] on div at bounding box center [212, 273] width 334 height 59
click at [108, 268] on div at bounding box center [212, 273] width 334 height 39
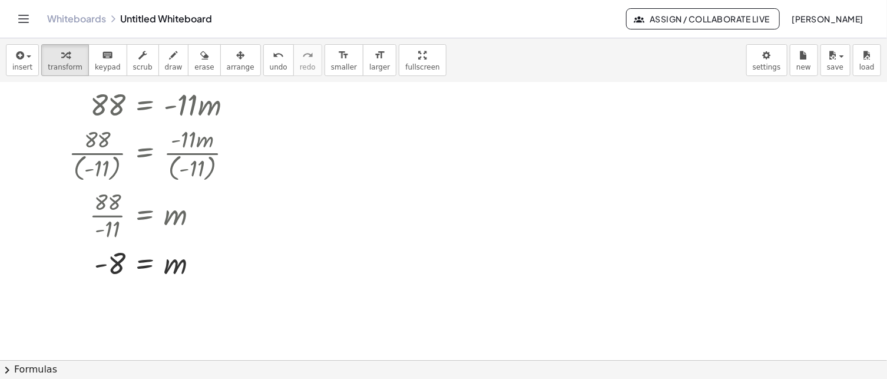
scroll to position [118, 0]
